Goal: Navigation & Orientation: Find specific page/section

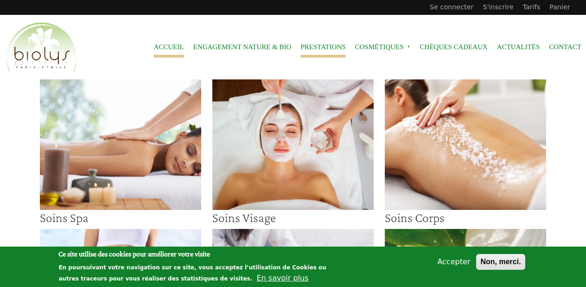
click at [157, 45] on link "Accueil" at bounding box center [169, 47] width 30 height 21
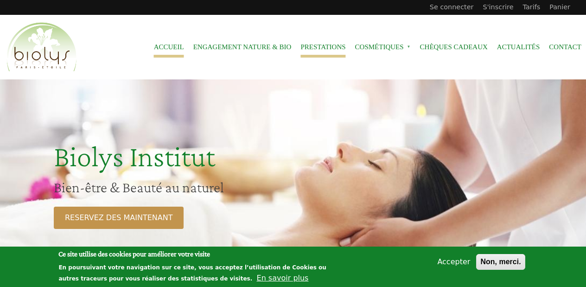
click at [318, 43] on link "Prestations" at bounding box center [322, 47] width 45 height 21
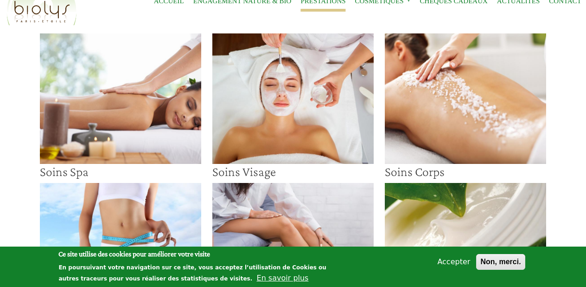
scroll to position [71, 0]
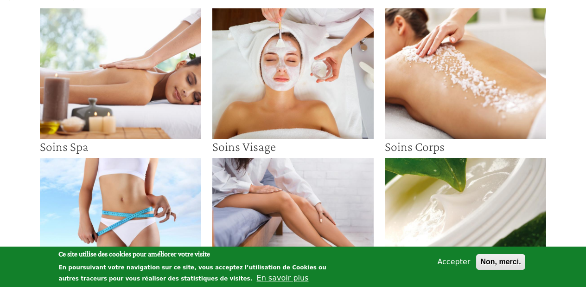
click at [308, 70] on img at bounding box center [292, 73] width 161 height 130
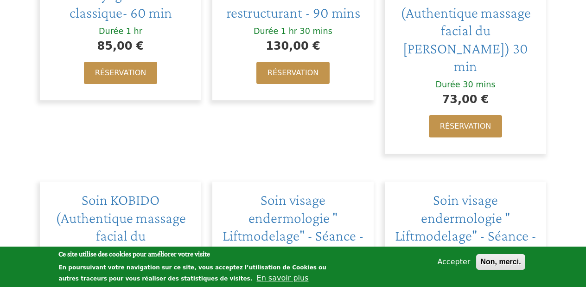
scroll to position [508, 0]
